Goal: Check status: Check status

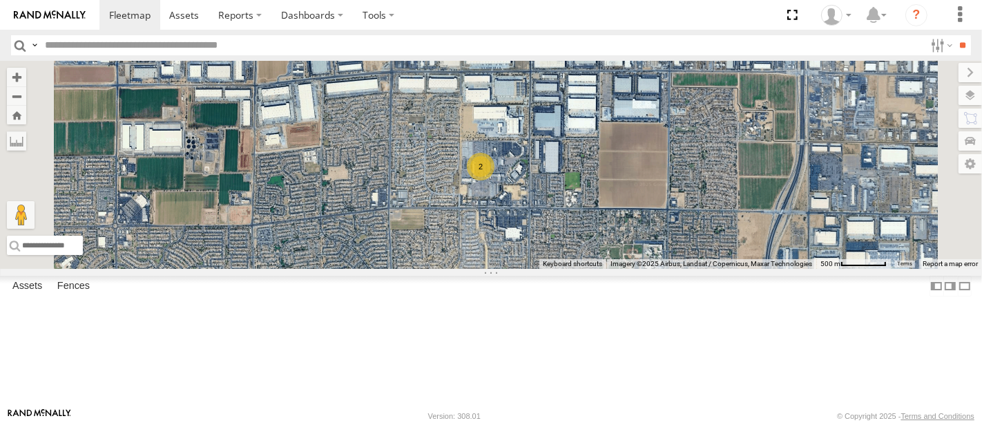
click at [0, 0] on div "All Assets" at bounding box center [0, 0] width 0 height 0
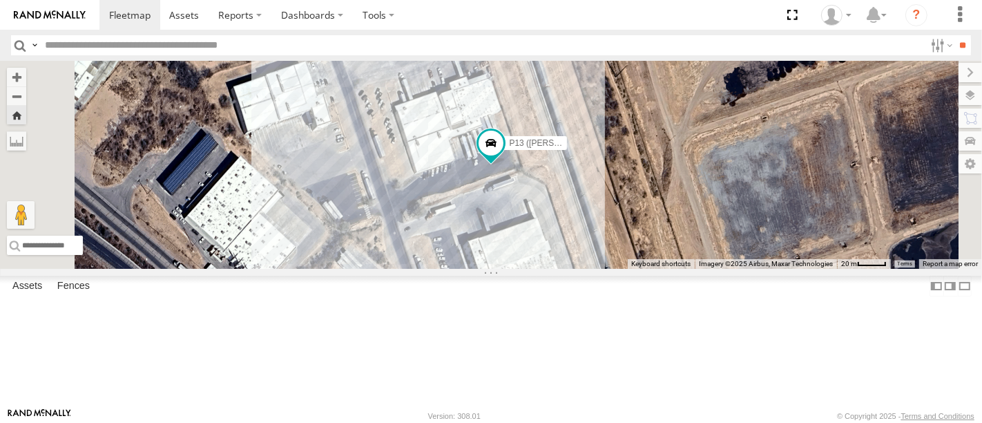
click at [0, 0] on div "Hino Box Truck" at bounding box center [0, 0] width 0 height 0
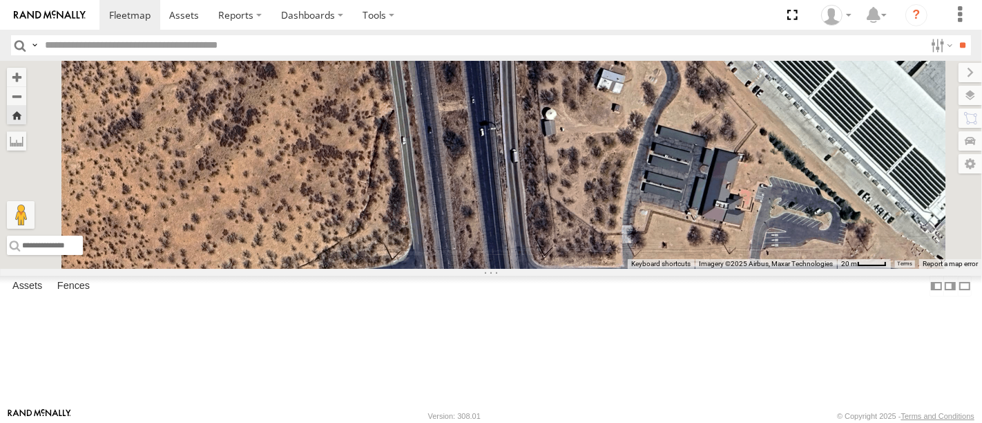
click at [0, 0] on div "P13 ([PERSON_NAME])" at bounding box center [0, 0] width 0 height 0
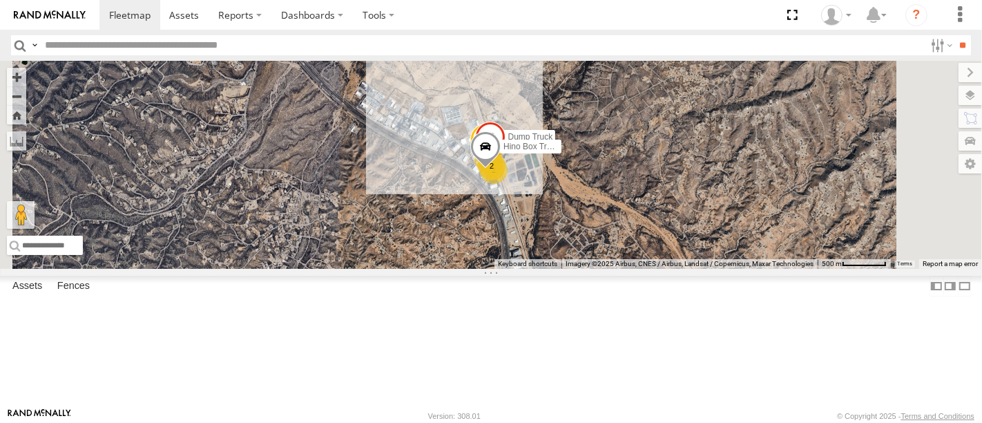
click at [0, 0] on div "P13 ([PERSON_NAME])" at bounding box center [0, 0] width 0 height 0
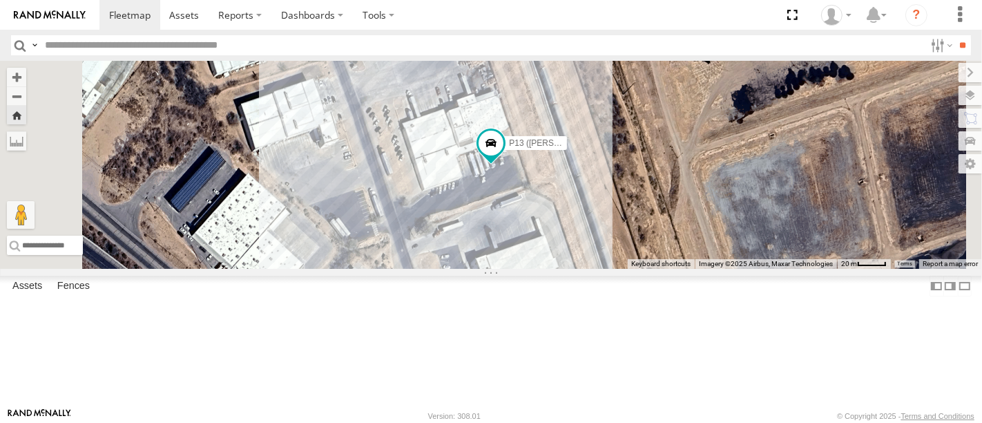
click at [0, 0] on div "P13 ([PERSON_NAME])" at bounding box center [0, 0] width 0 height 0
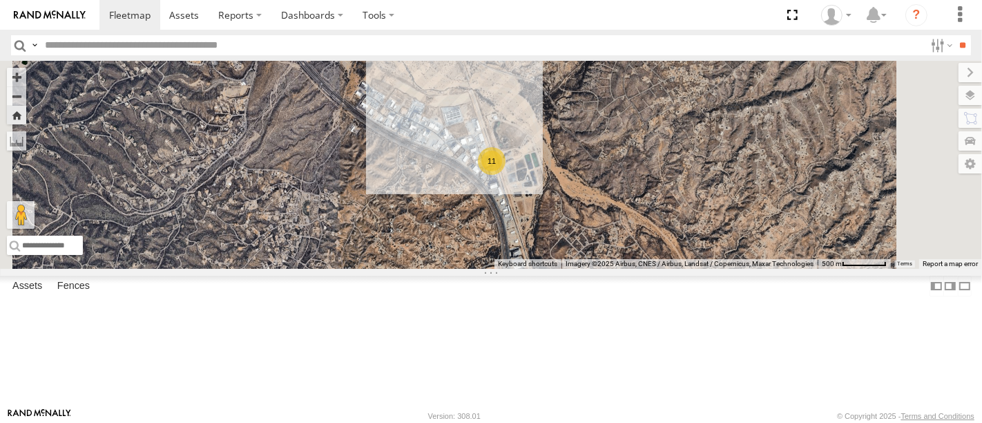
click at [0, 0] on div "P13 ([PERSON_NAME])" at bounding box center [0, 0] width 0 height 0
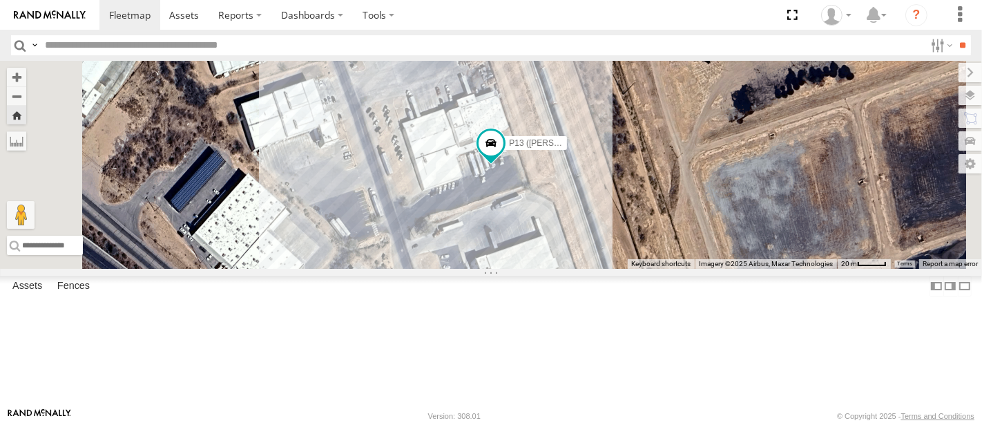
click at [0, 0] on div "P13 ([PERSON_NAME])" at bounding box center [0, 0] width 0 height 0
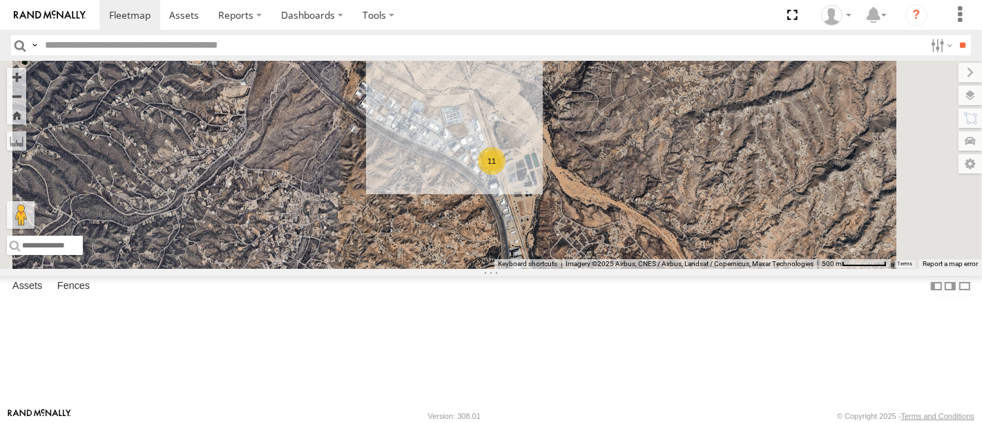
click at [0, 0] on div "P13 ([PERSON_NAME])" at bounding box center [0, 0] width 0 height 0
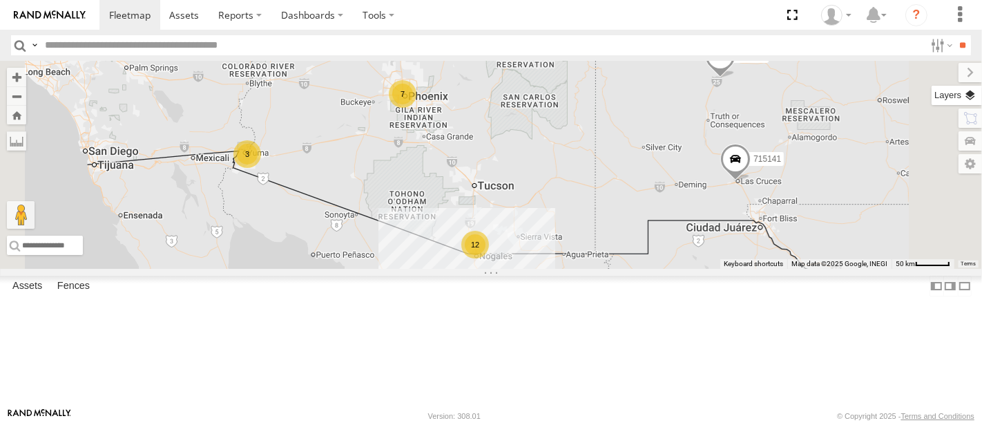
click at [969, 102] on label at bounding box center [957, 95] width 50 height 19
click at [0, 0] on span "Basemaps" at bounding box center [0, 0] width 0 height 0
click at [0, 0] on span "Satellite" at bounding box center [0, 0] width 0 height 0
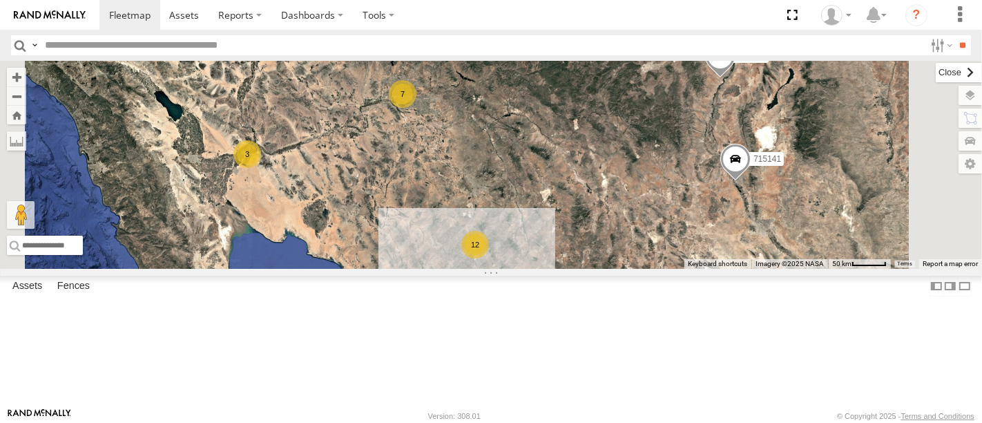
click at [936, 71] on label at bounding box center [959, 72] width 46 height 19
click at [0, 0] on div "P13 ([PERSON_NAME]) All Assets" at bounding box center [0, 0] width 0 height 0
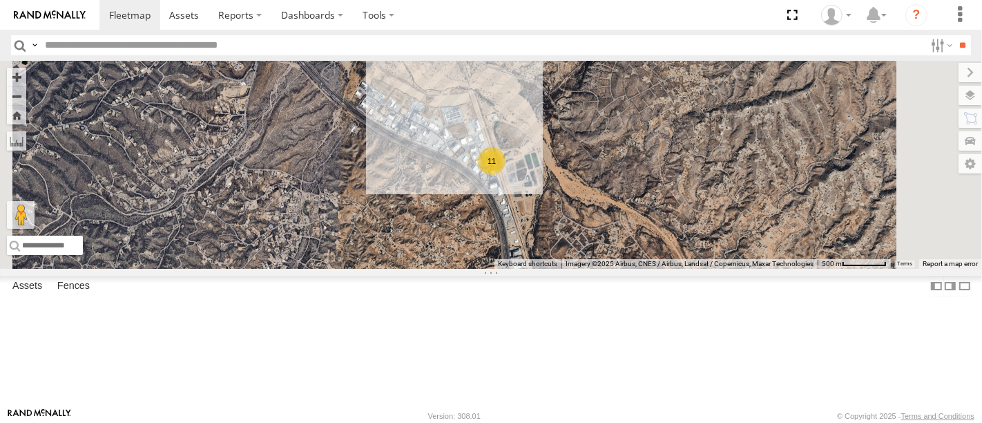
click at [0, 0] on div "Video" at bounding box center [0, 0] width 0 height 0
click at [0, 0] on div "P13 ([PERSON_NAME])" at bounding box center [0, 0] width 0 height 0
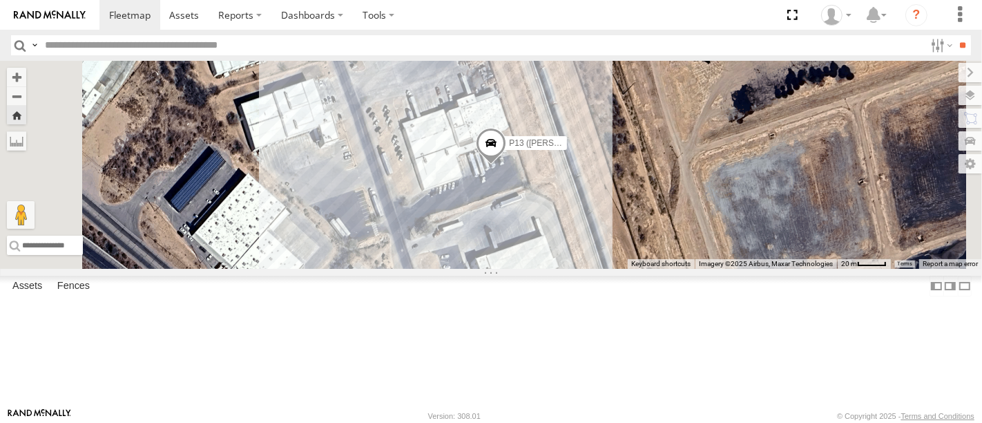
click at [0, 0] on div "P9" at bounding box center [0, 0] width 0 height 0
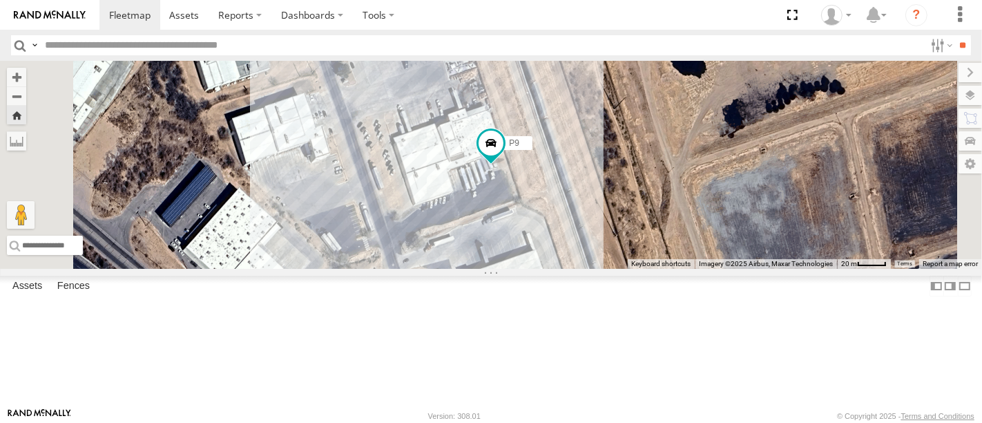
click at [0, 0] on div "P13 ([PERSON_NAME])" at bounding box center [0, 0] width 0 height 0
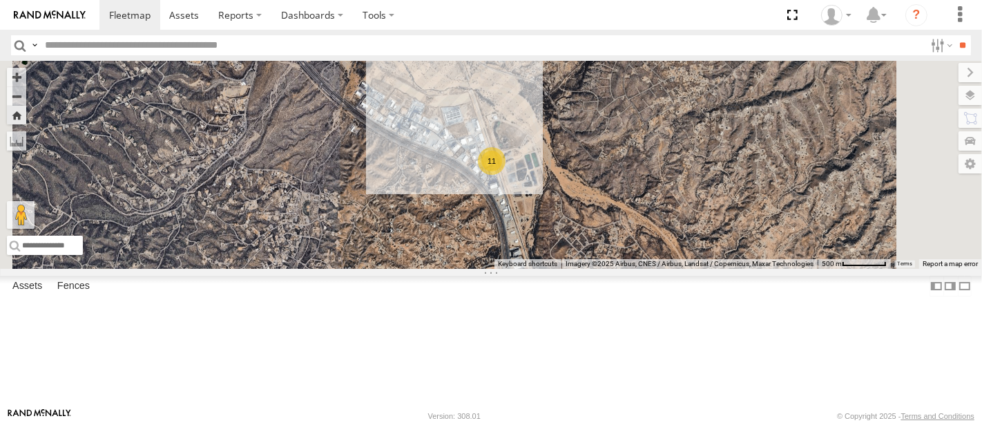
click at [0, 0] on div "P13 ([PERSON_NAME])" at bounding box center [0, 0] width 0 height 0
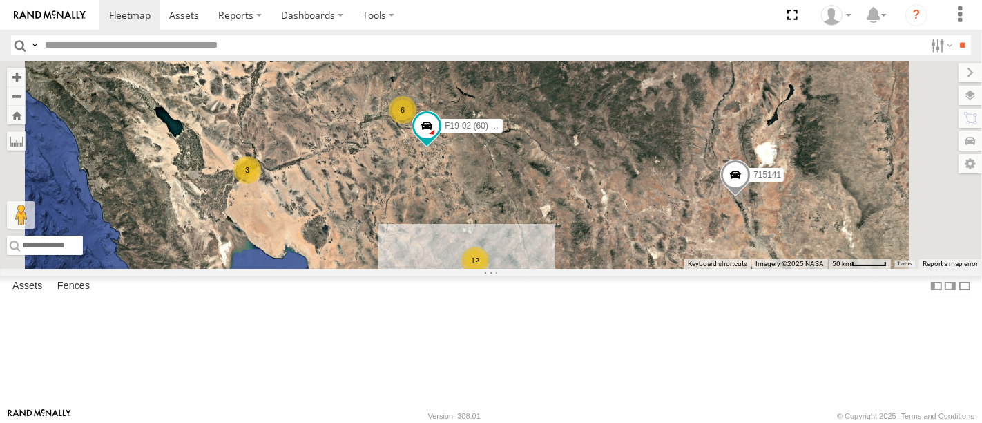
click at [0, 0] on div "P13 ([PERSON_NAME])" at bounding box center [0, 0] width 0 height 0
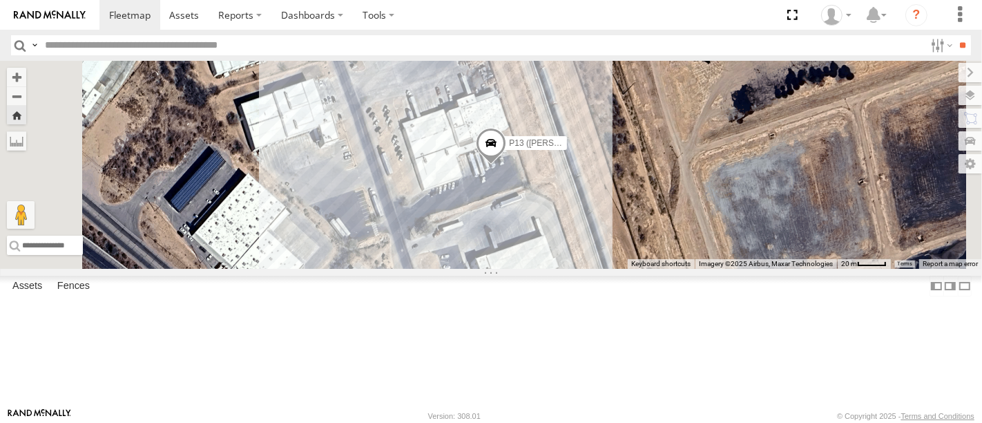
click at [0, 0] on div "P13 ([PERSON_NAME]) All Assets" at bounding box center [0, 0] width 0 height 0
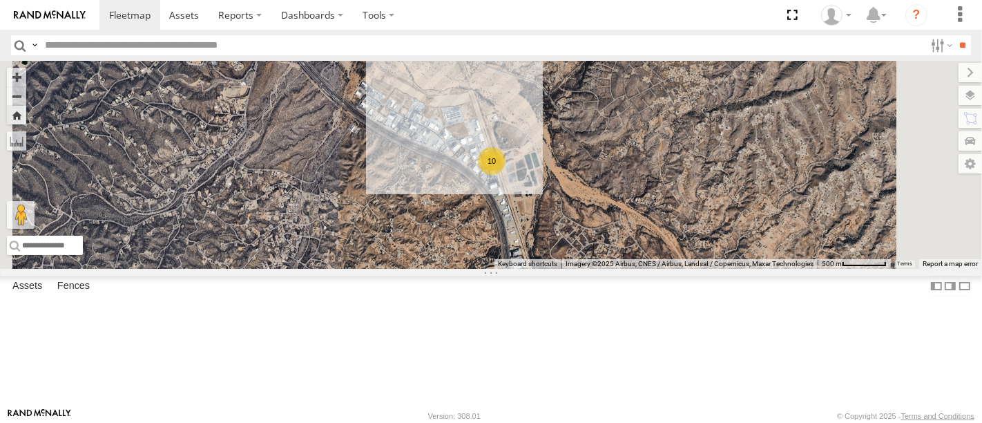
click at [0, 0] on div "P13 ([PERSON_NAME])" at bounding box center [0, 0] width 0 height 0
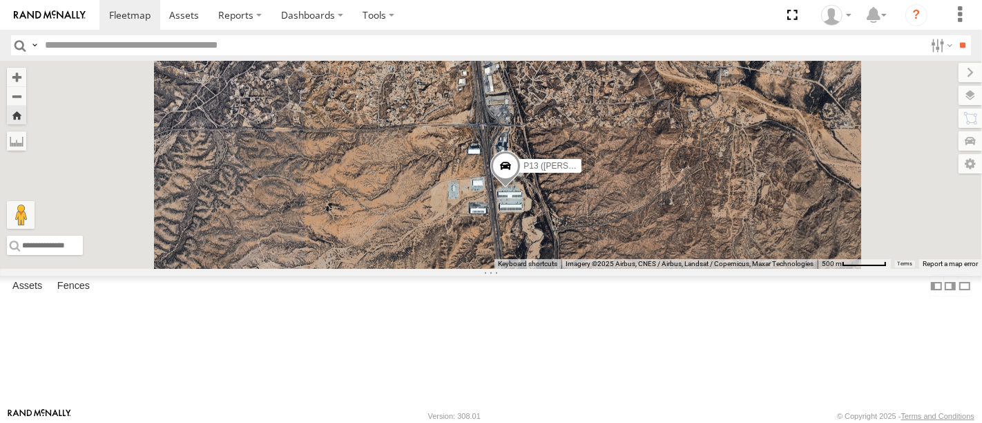
click at [0, 0] on div "P13 ([PERSON_NAME])" at bounding box center [0, 0] width 0 height 0
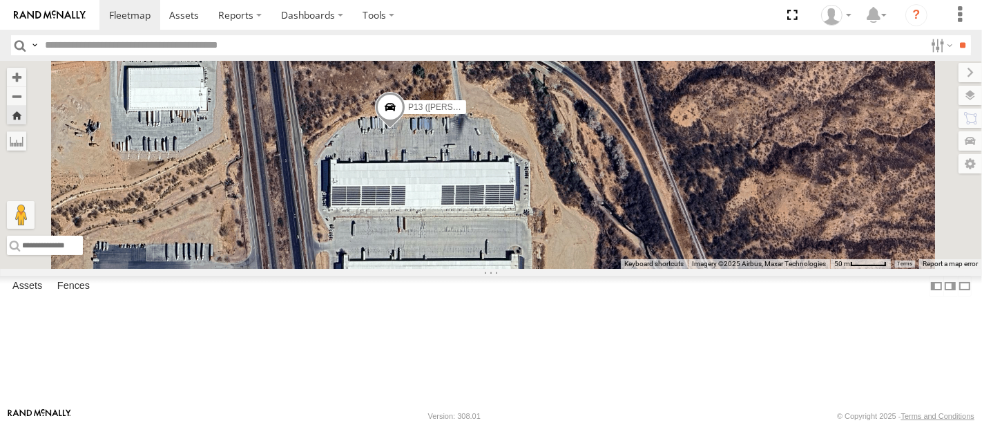
click at [0, 0] on div "715145" at bounding box center [0, 0] width 0 height 0
